Goal: Task Accomplishment & Management: Use online tool/utility

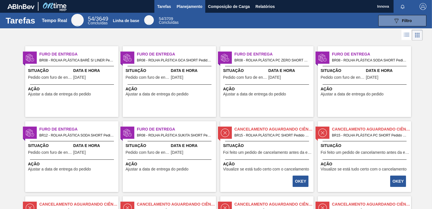
click at [185, 4] on span "Planejamento" at bounding box center [190, 6] width 26 height 7
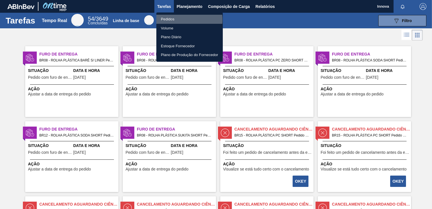
click at [173, 20] on li "Pedidos" at bounding box center [189, 19] width 66 height 9
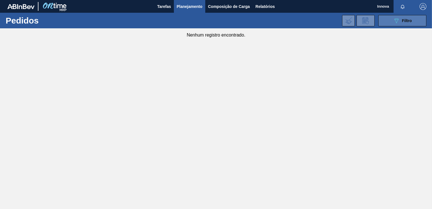
click at [387, 19] on button "089F7B8B-B2A5-4AFE-B5C0-19BA573D28AC Filtro" at bounding box center [402, 20] width 48 height 11
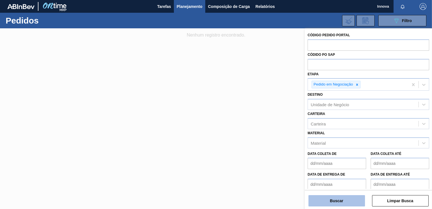
click at [329, 202] on button "Buscar" at bounding box center [336, 200] width 57 height 11
